Goal: Navigation & Orientation: Find specific page/section

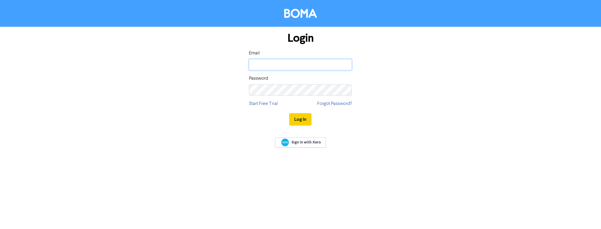
type input "[PERSON_NAME][EMAIL_ADDRESS][DOMAIN_NAME]"
click at [298, 119] on button "Log In" at bounding box center [300, 119] width 22 height 12
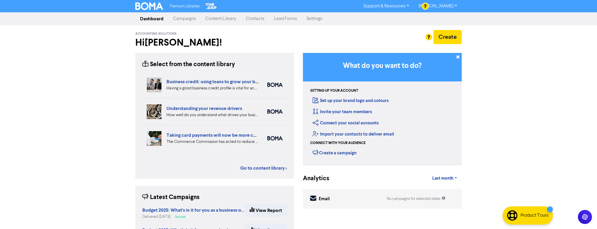
click at [185, 20] on link "Campaigns" at bounding box center [184, 19] width 32 height 12
